Goal: Book appointment/travel/reservation

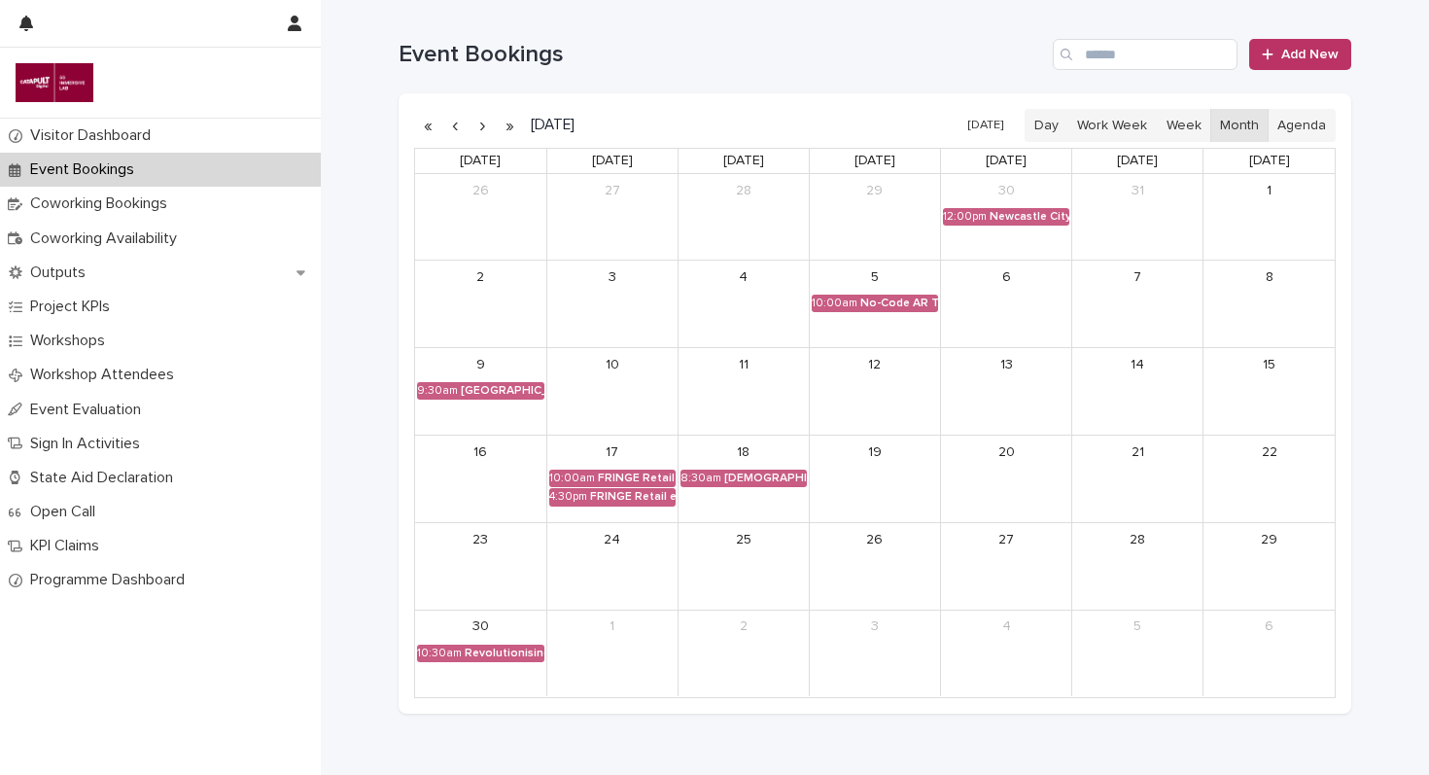
click at [476, 121] on button "button" at bounding box center [482, 125] width 27 height 31
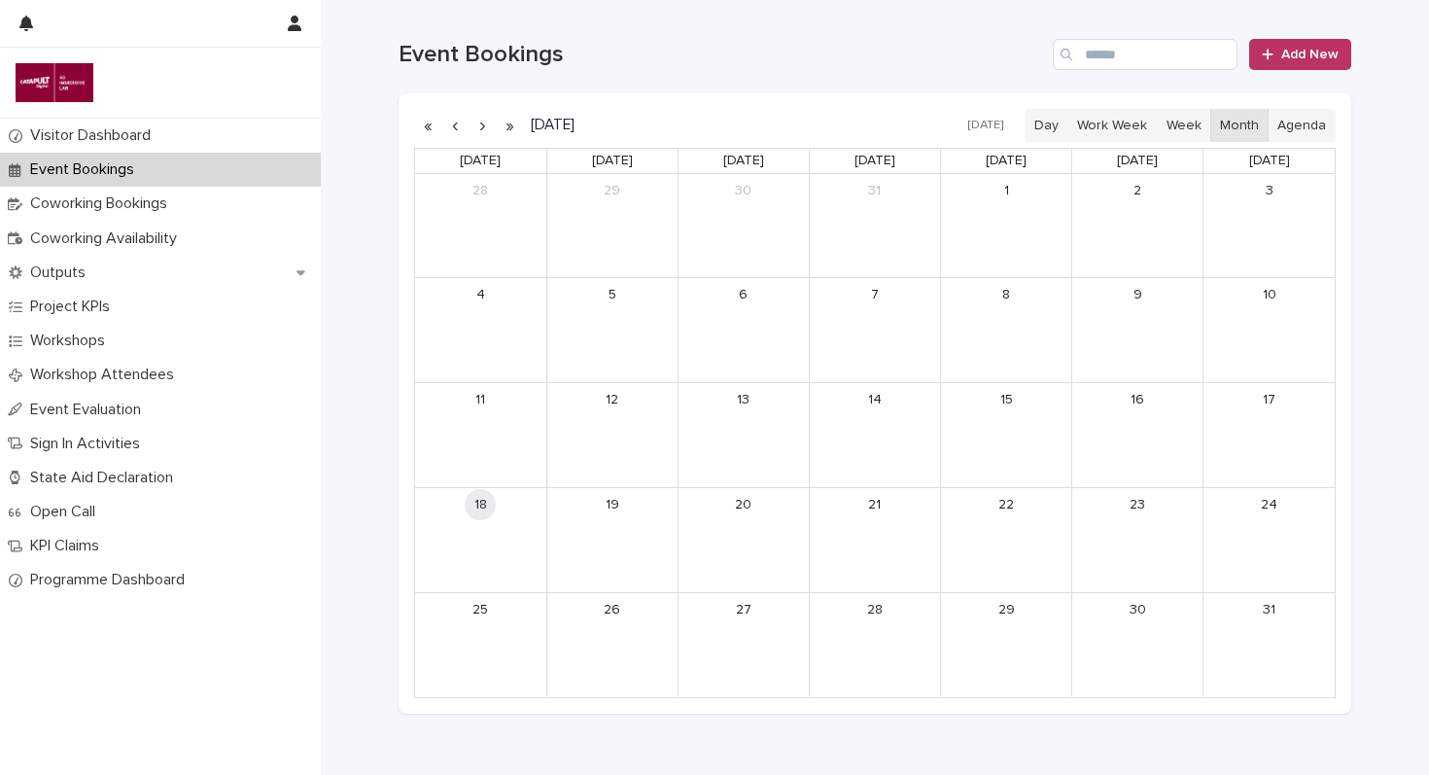
click at [476, 121] on button "button" at bounding box center [482, 125] width 27 height 31
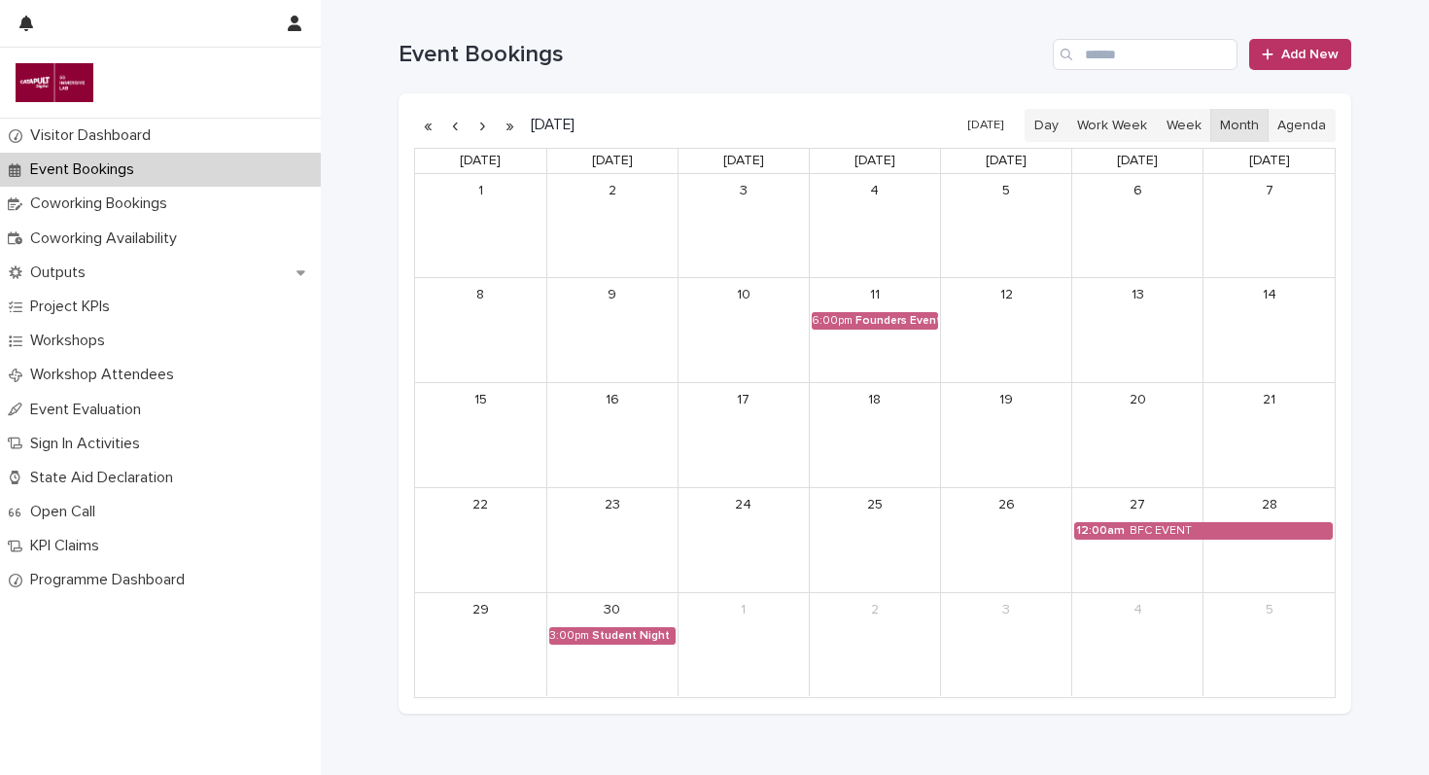
click at [451, 128] on button "button" at bounding box center [454, 125] width 27 height 31
